Goal: Information Seeking & Learning: Learn about a topic

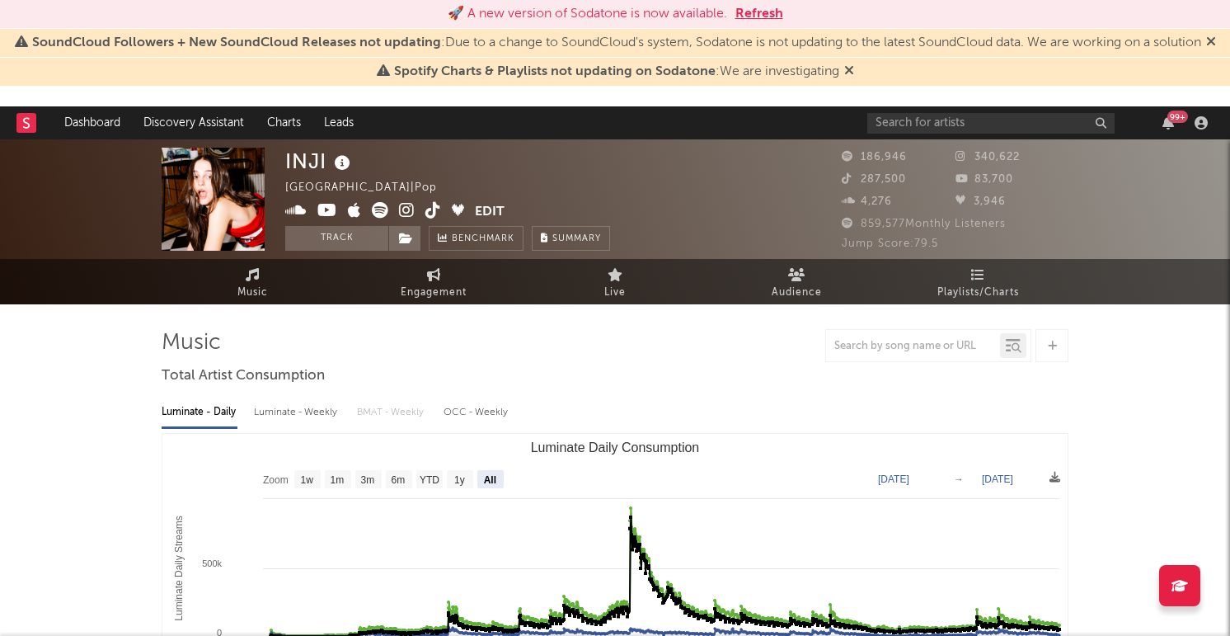
select select "All"
click at [991, 126] on input "text" at bounding box center [991, 123] width 247 height 21
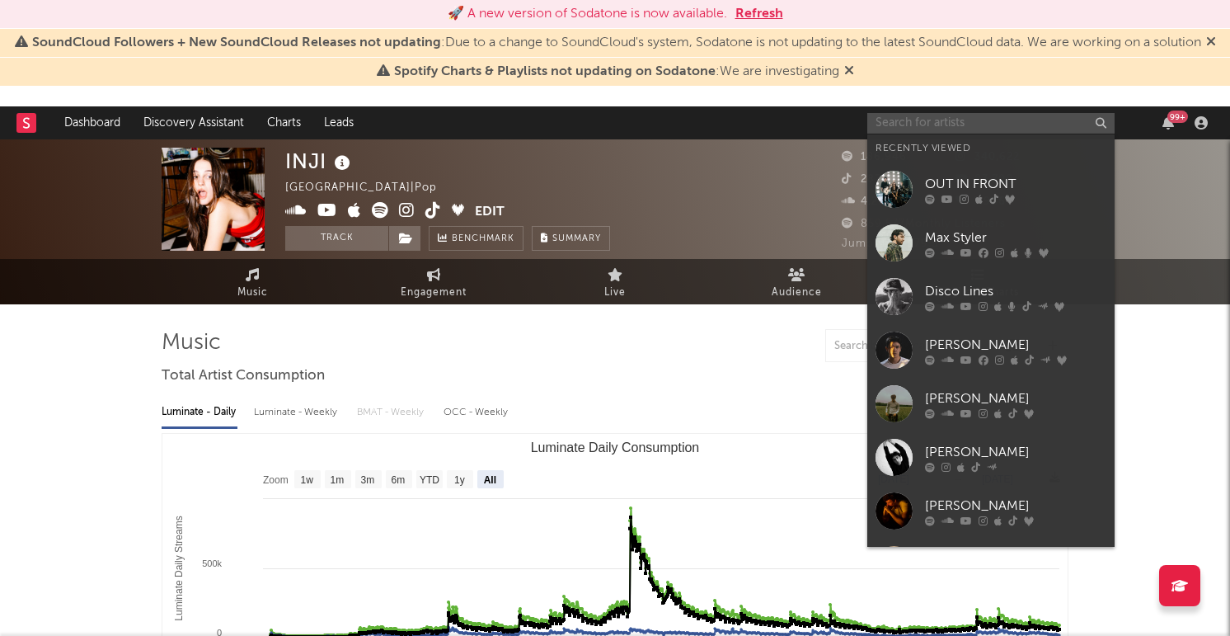
type input "s"
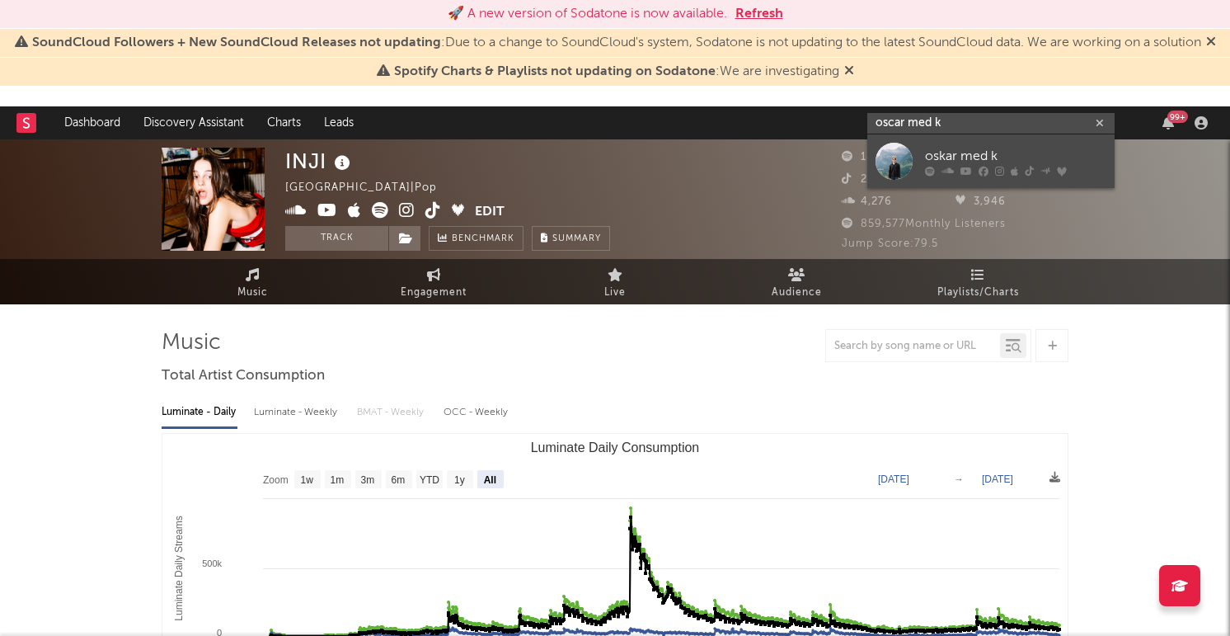
type input "oscar med k"
click at [904, 153] on div at bounding box center [894, 161] width 37 height 37
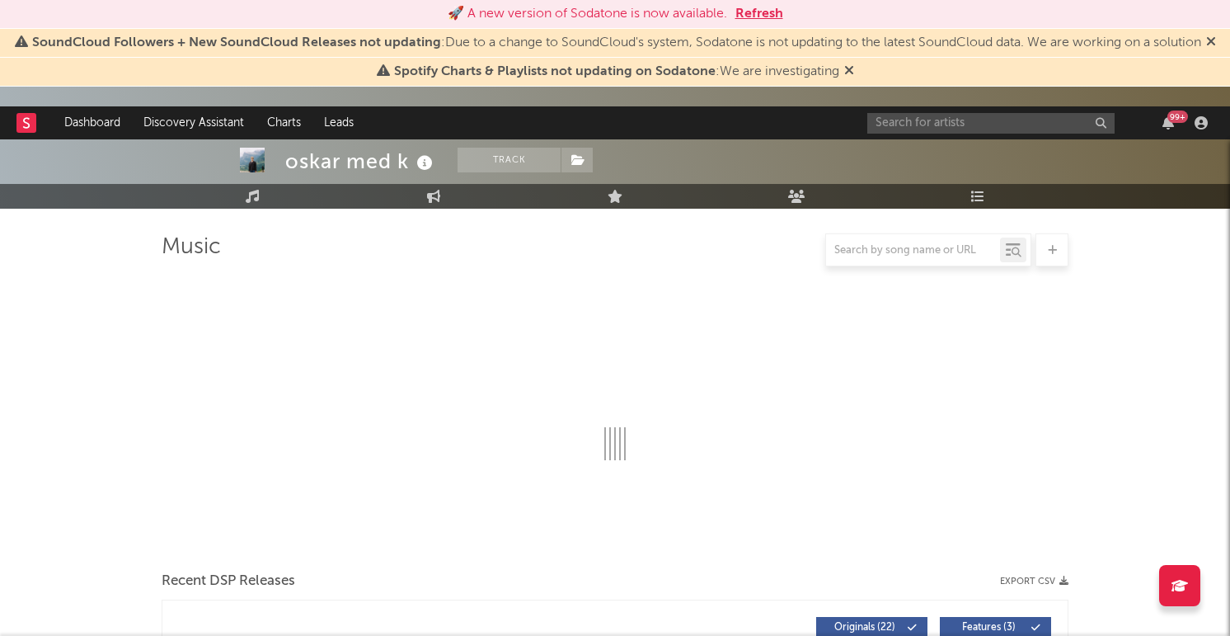
scroll to position [129, 0]
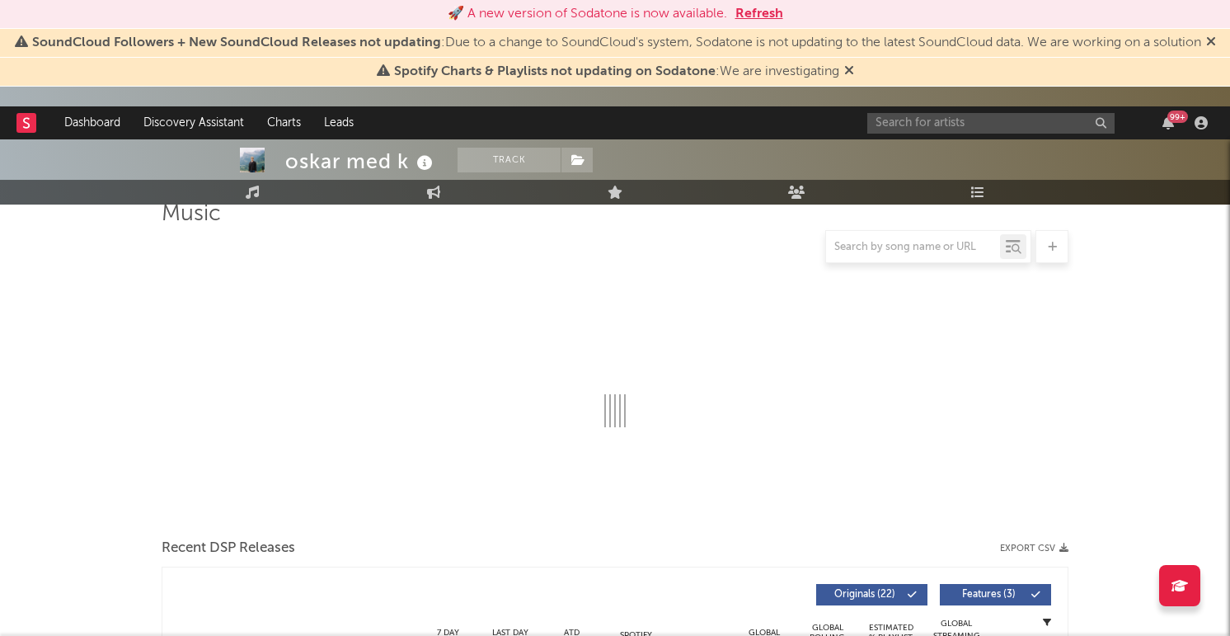
click at [853, 77] on icon at bounding box center [849, 69] width 10 height 13
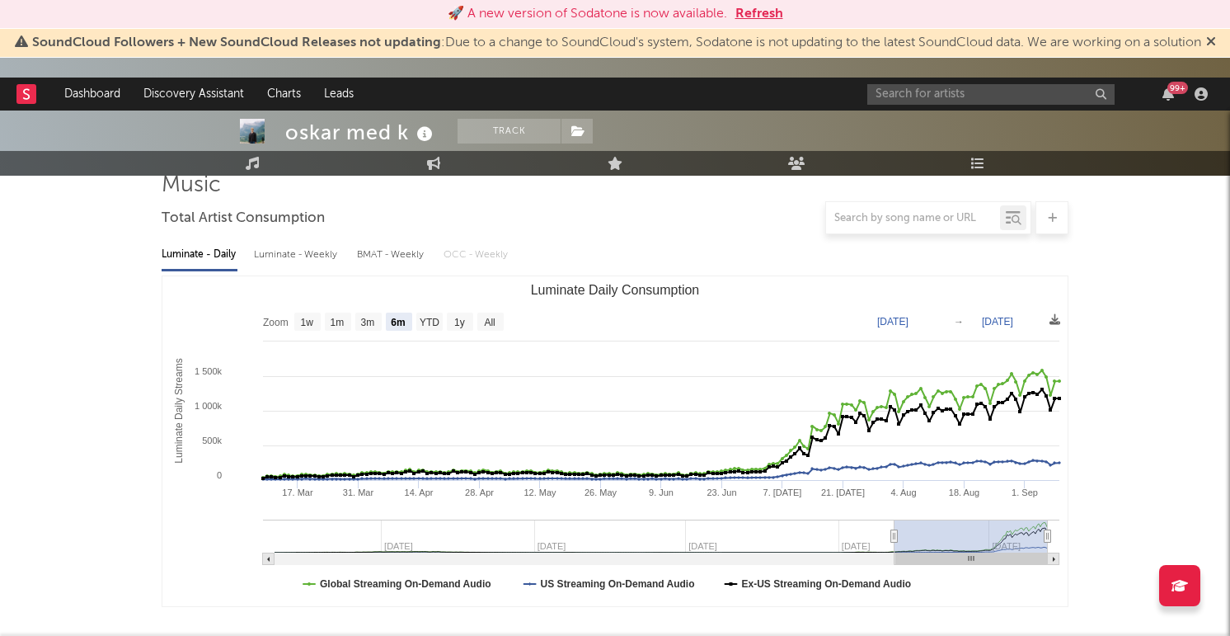
click at [1206, 48] on icon at bounding box center [1211, 41] width 10 height 13
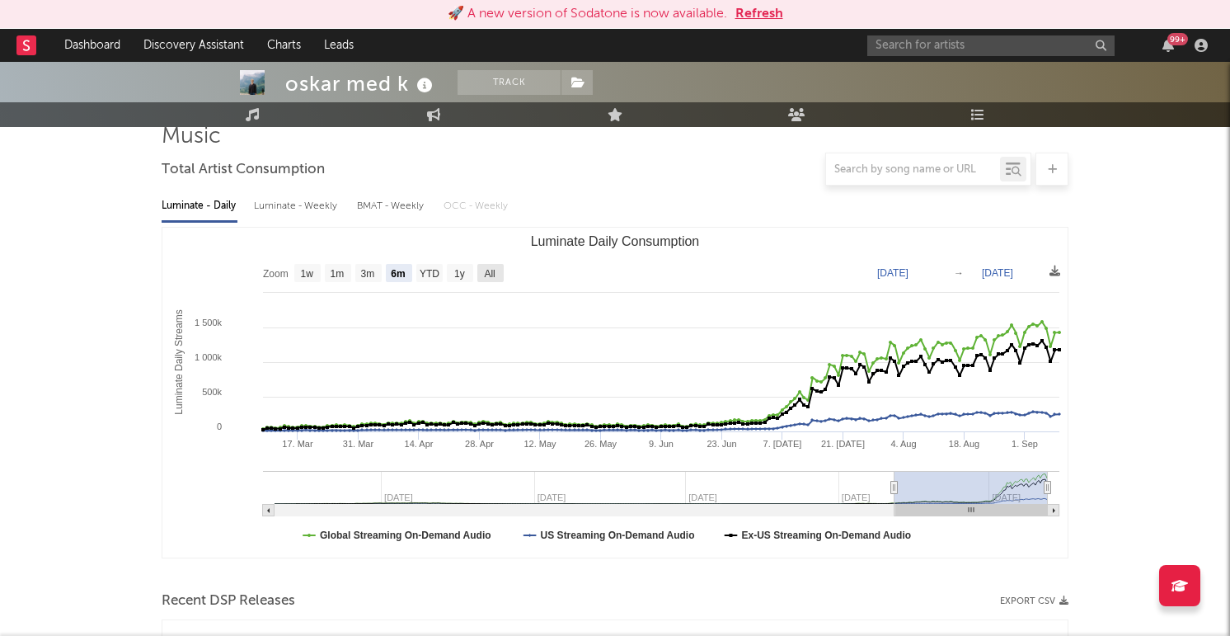
click at [498, 275] on rect "Luminate Daily Consumption" at bounding box center [490, 273] width 26 height 18
select select "All"
type input "[DATE]"
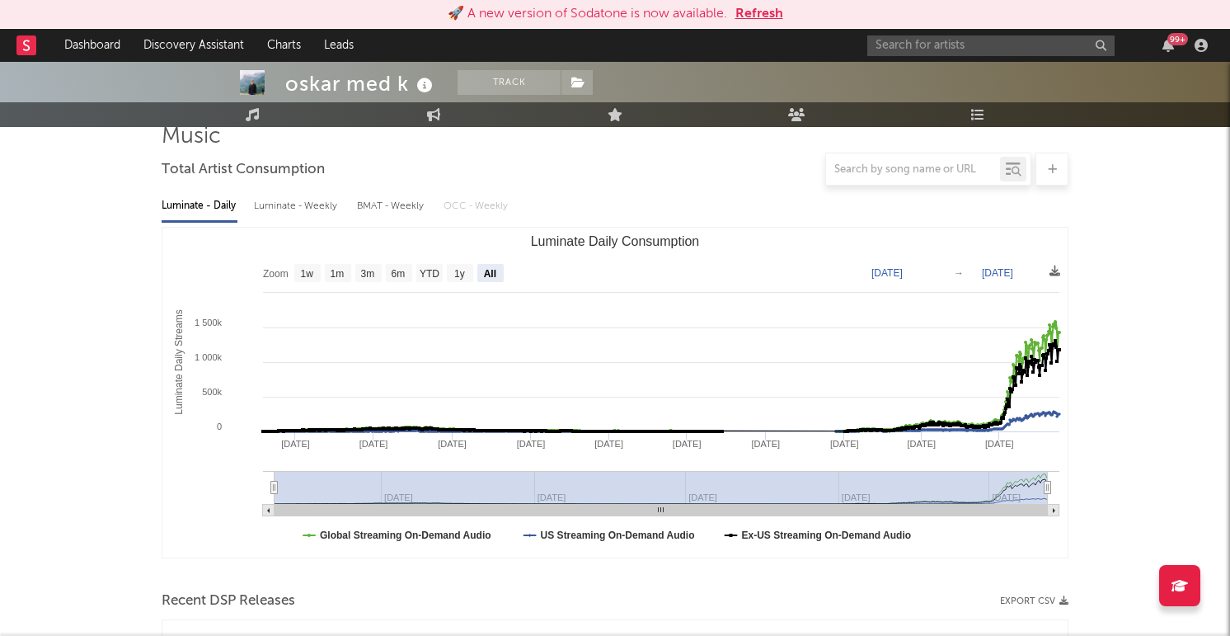
scroll to position [0, 0]
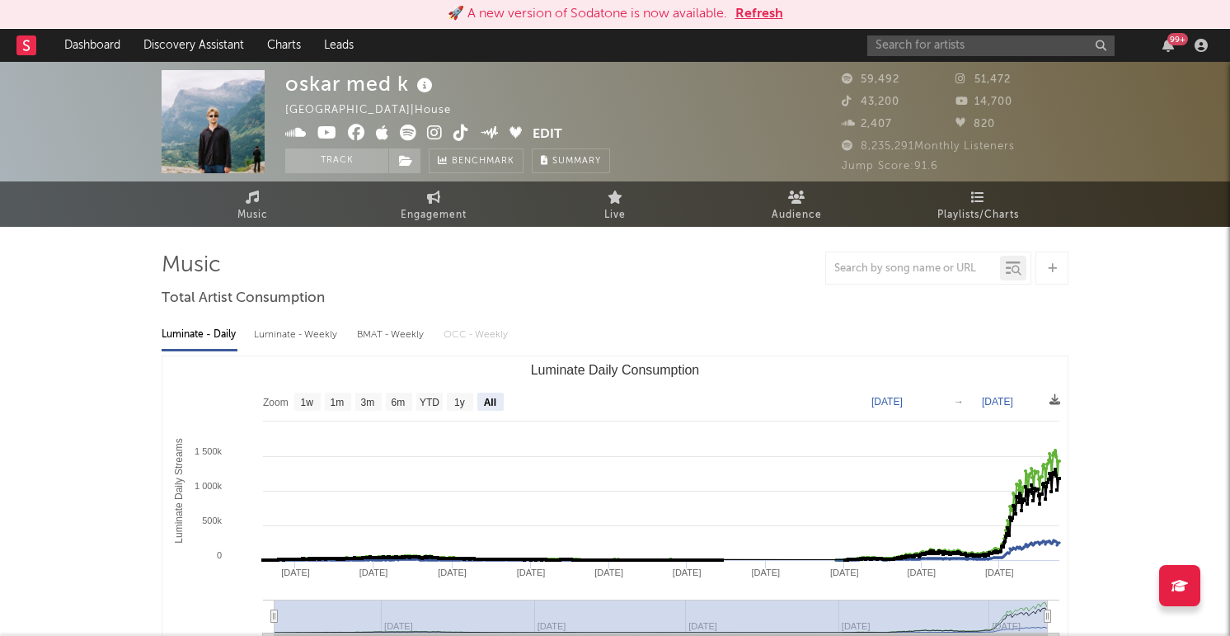
click at [436, 140] on icon at bounding box center [435, 133] width 16 height 16
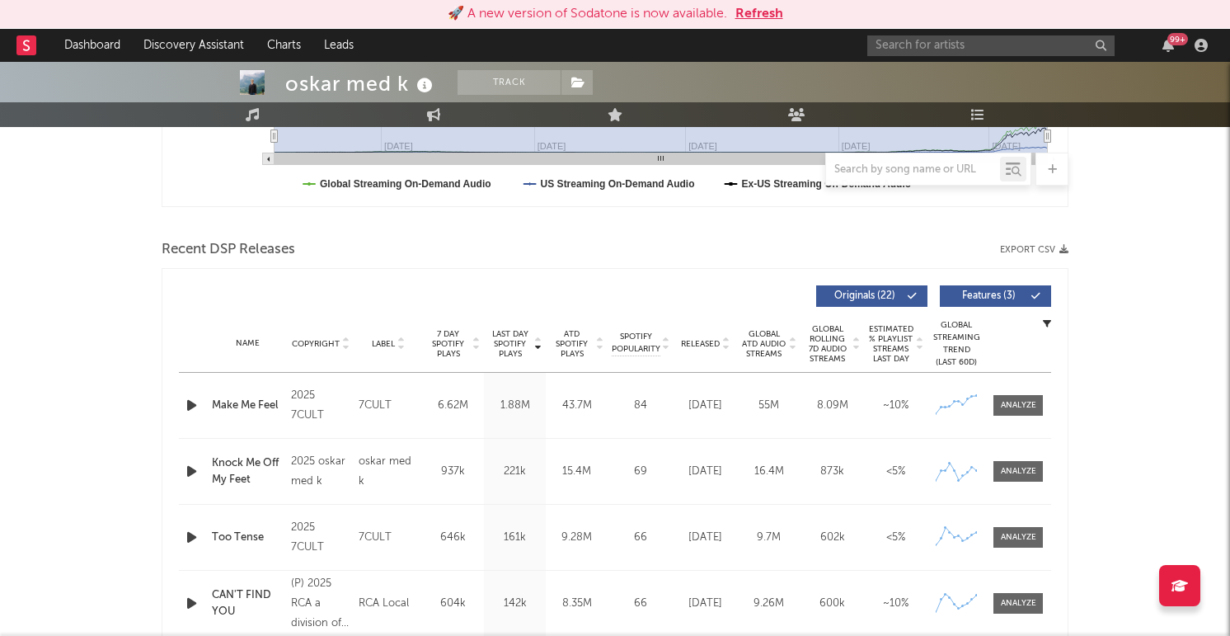
scroll to position [496, 0]
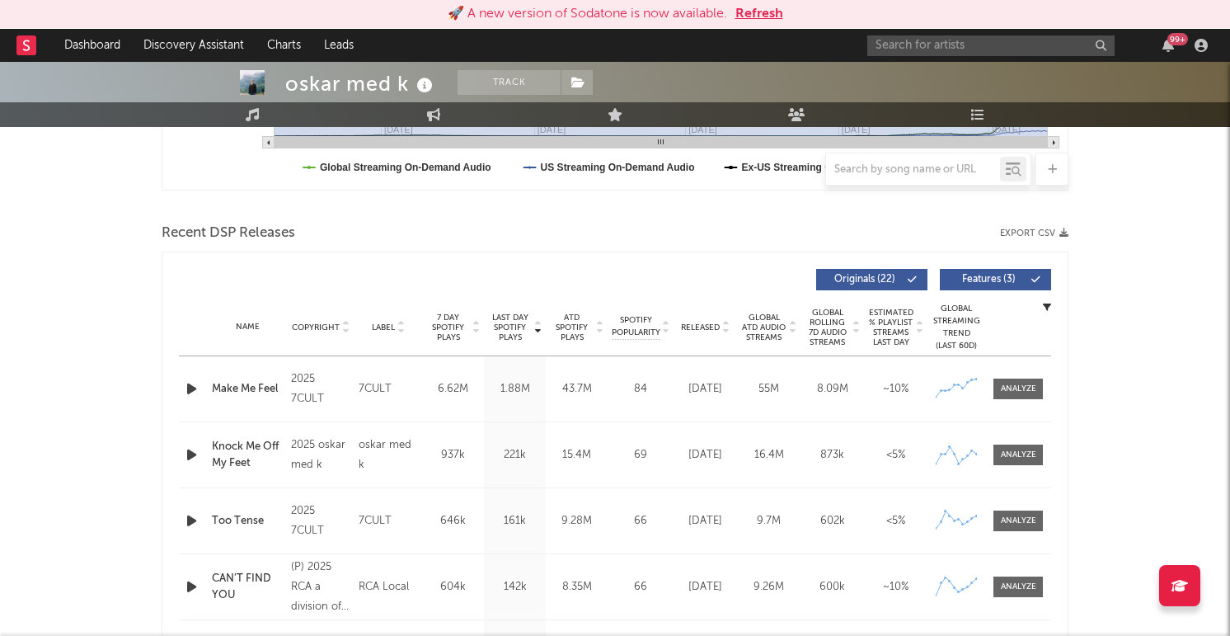
click at [193, 388] on icon "button" at bounding box center [191, 389] width 17 height 21
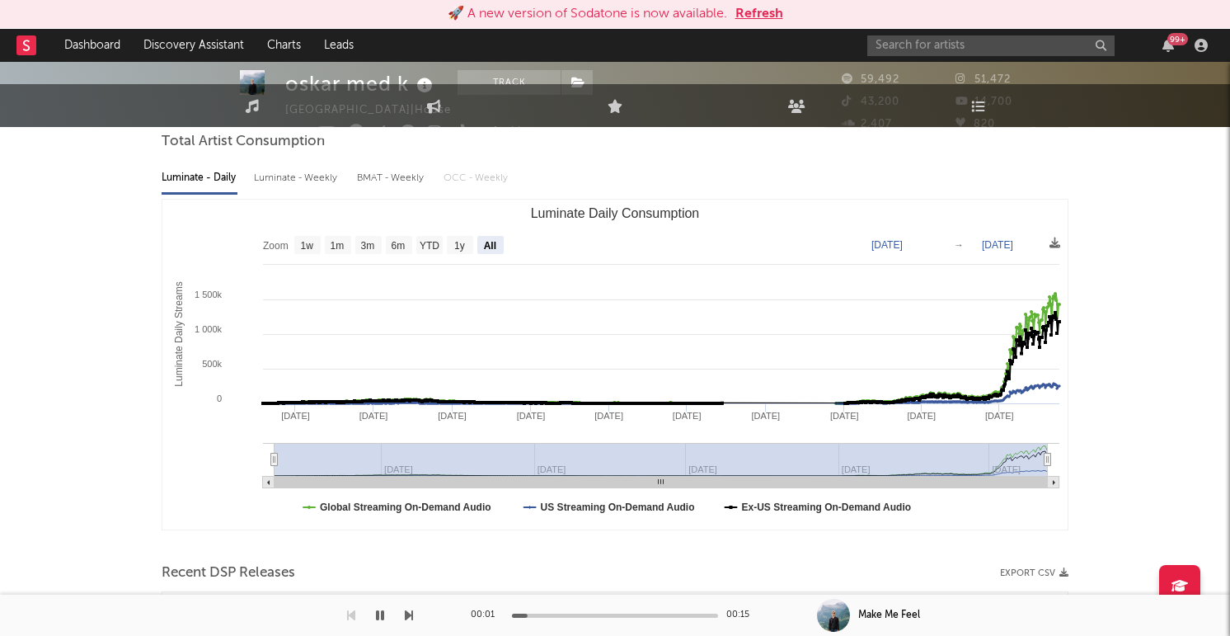
scroll to position [0, 0]
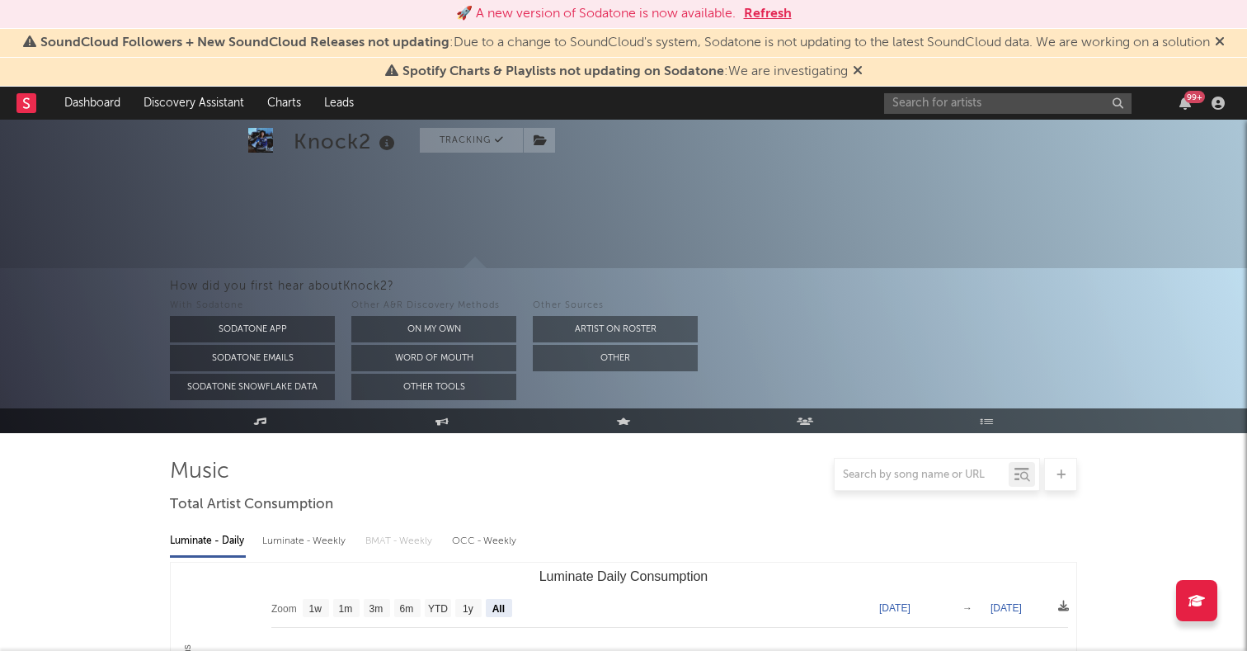
select select "All"
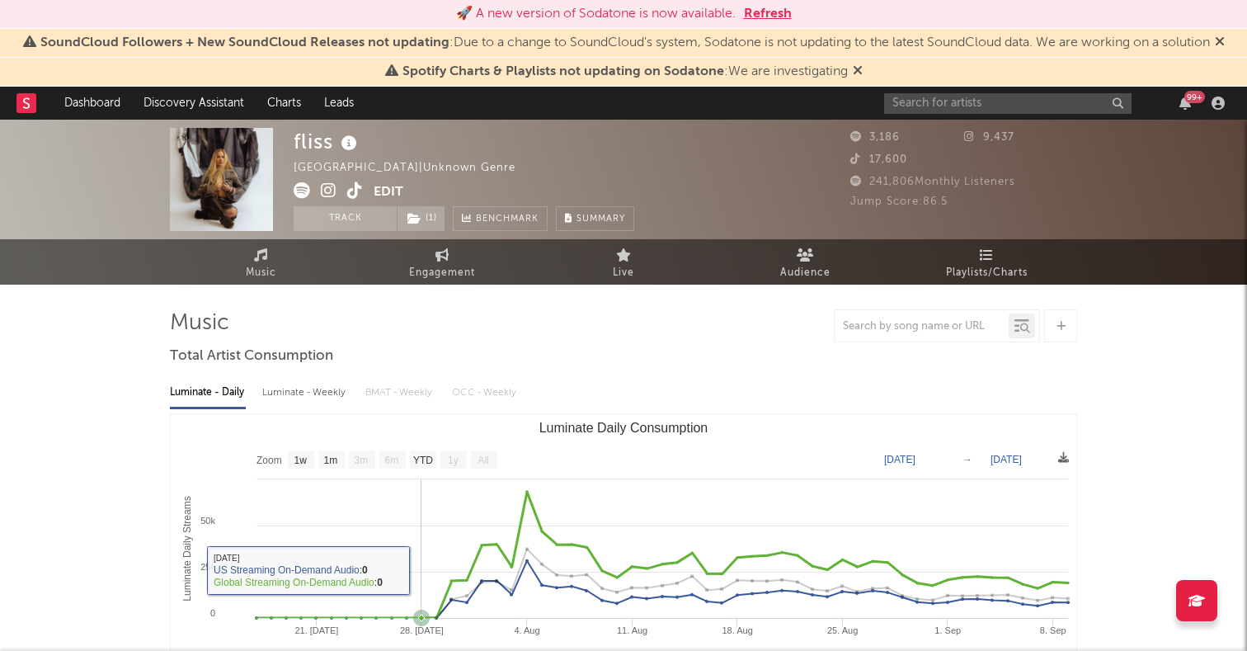
select select "1w"
